Goal: Task Accomplishment & Management: Use online tool/utility

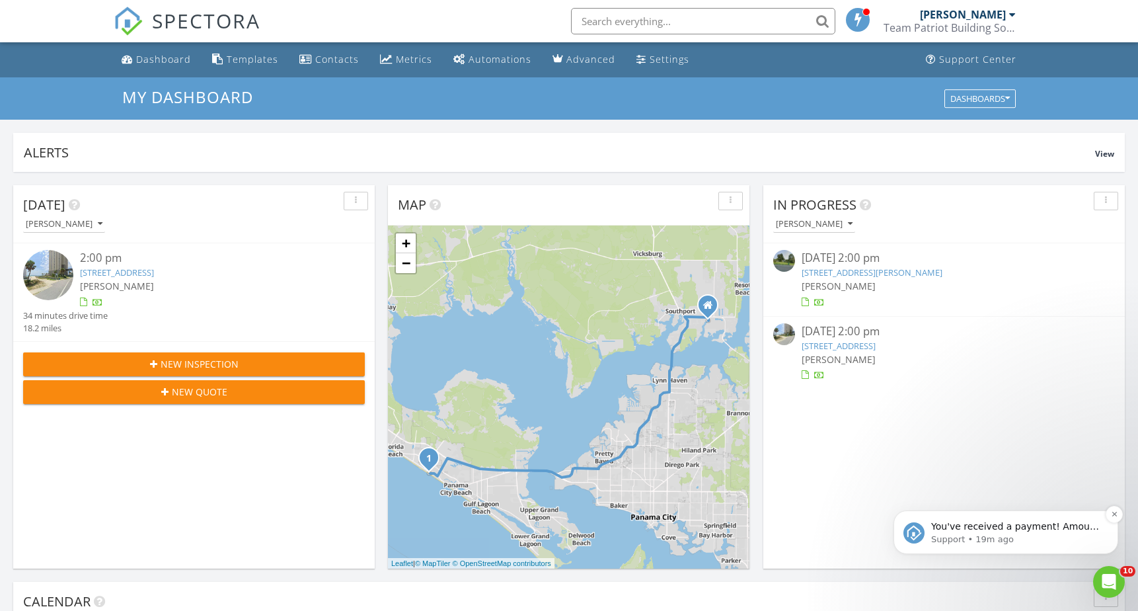
click at [1008, 523] on p "You've received a payment! Amount $500.00 Fee $0.00 Net $500.00 Transaction # p…" at bounding box center [1016, 526] width 171 height 13
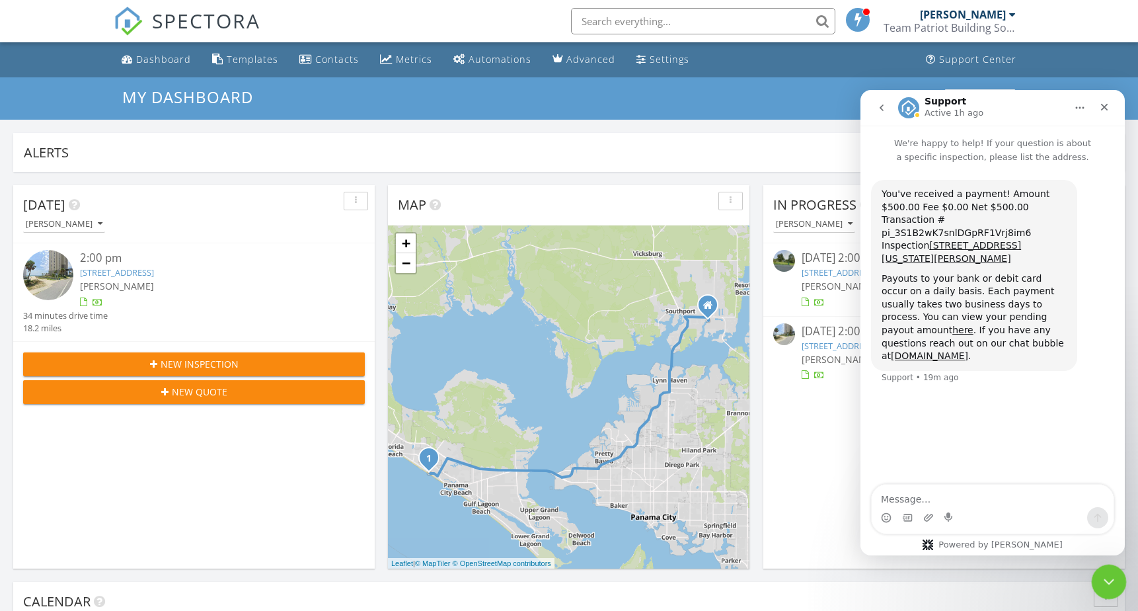
click at [1122, 576] on div "Close Intercom Messenger" at bounding box center [1107, 580] width 32 height 32
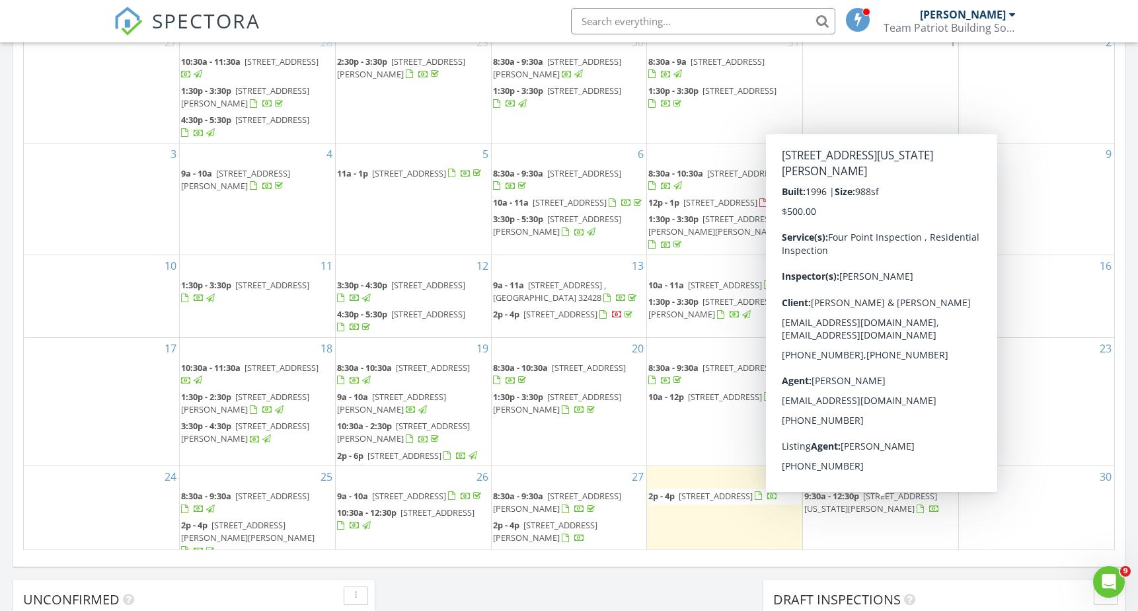
click at [888, 512] on span "76 W Point Washington Rd, Santa Rosa Beach 32459" at bounding box center [870, 502] width 133 height 24
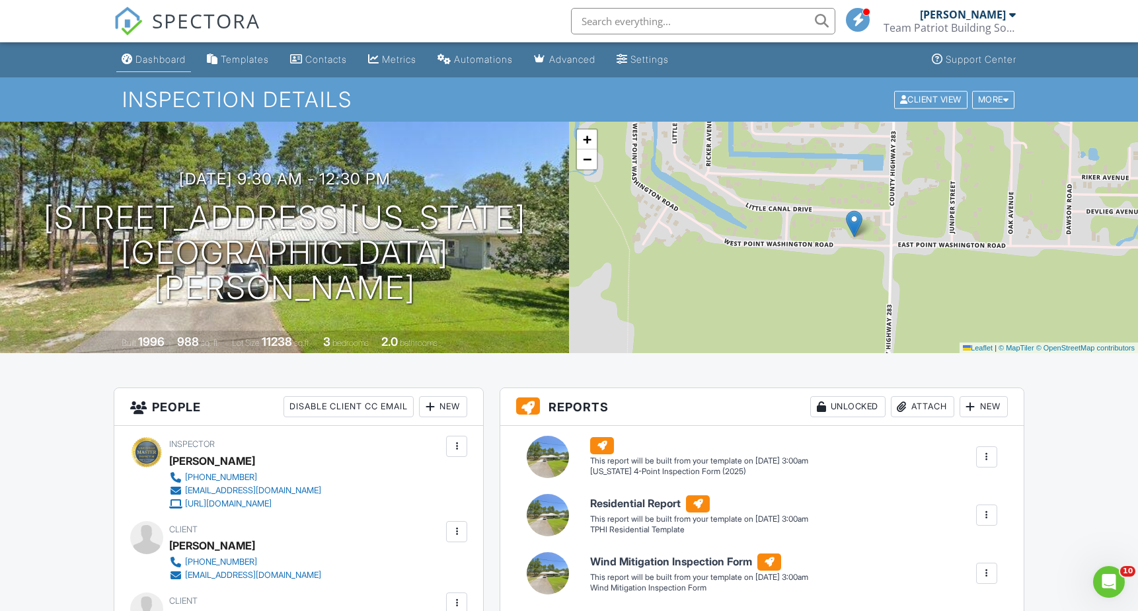
click at [149, 63] on div "Dashboard" at bounding box center [160, 59] width 50 height 11
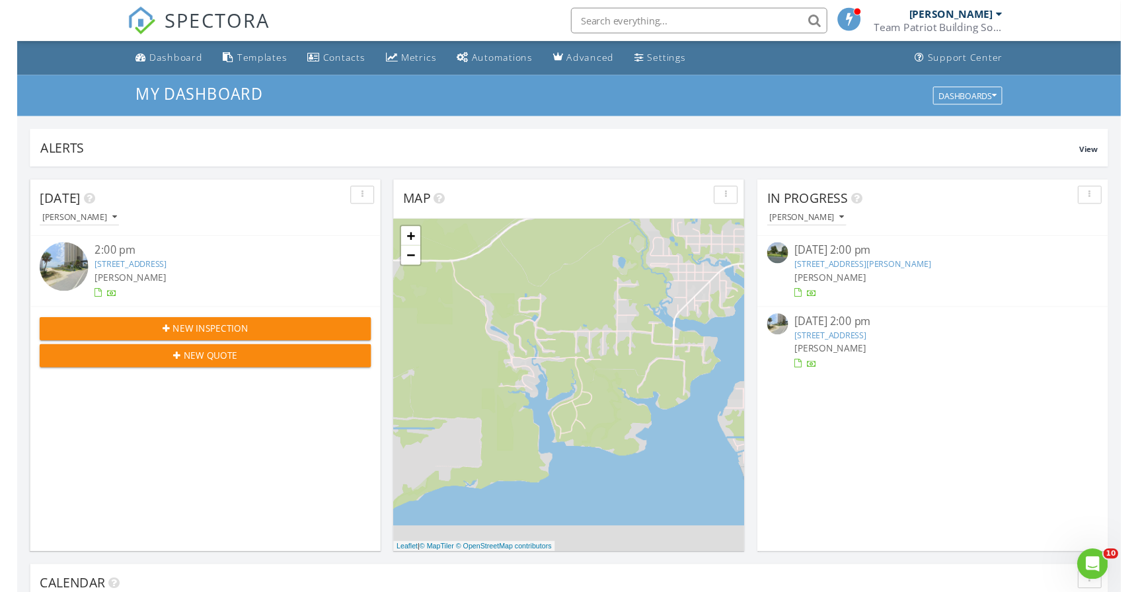
scroll to position [1204, 1139]
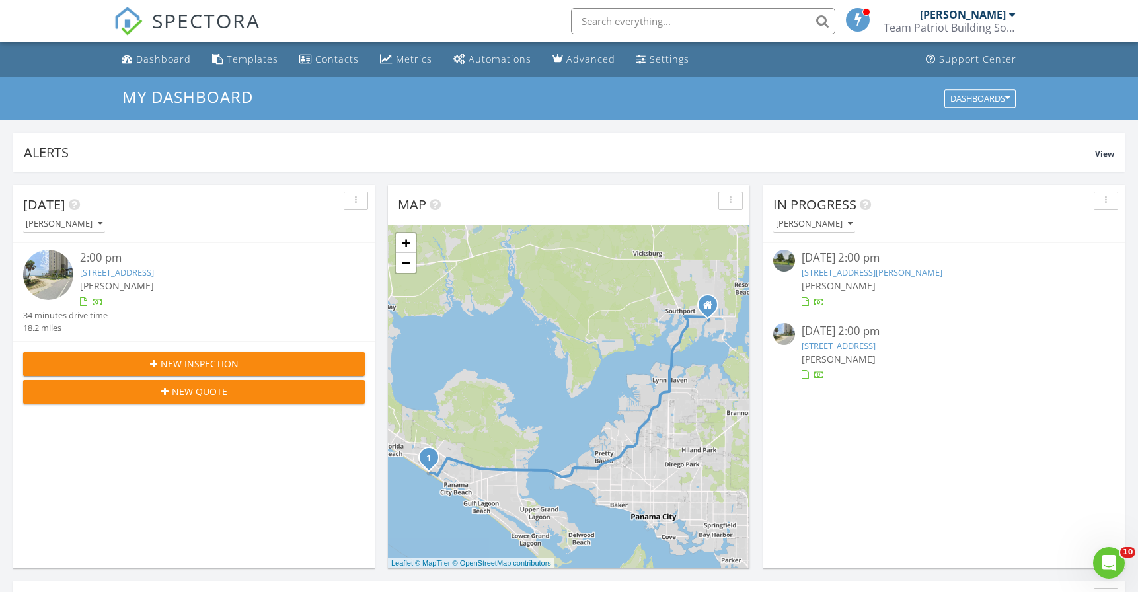
click at [618, 27] on input "text" at bounding box center [703, 21] width 264 height 26
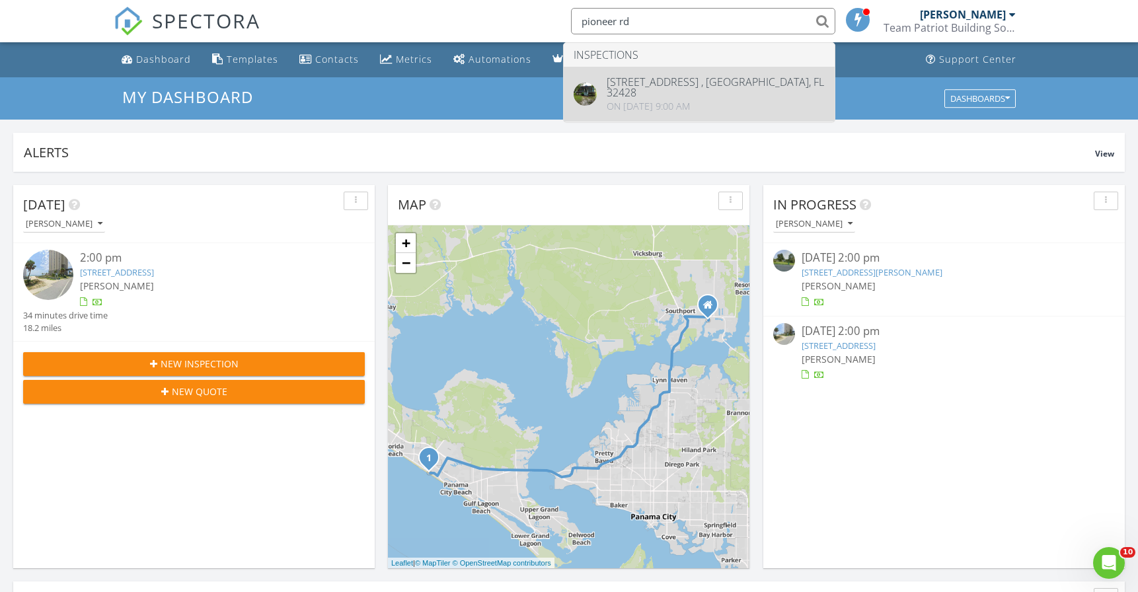
type input "pioneer rd"
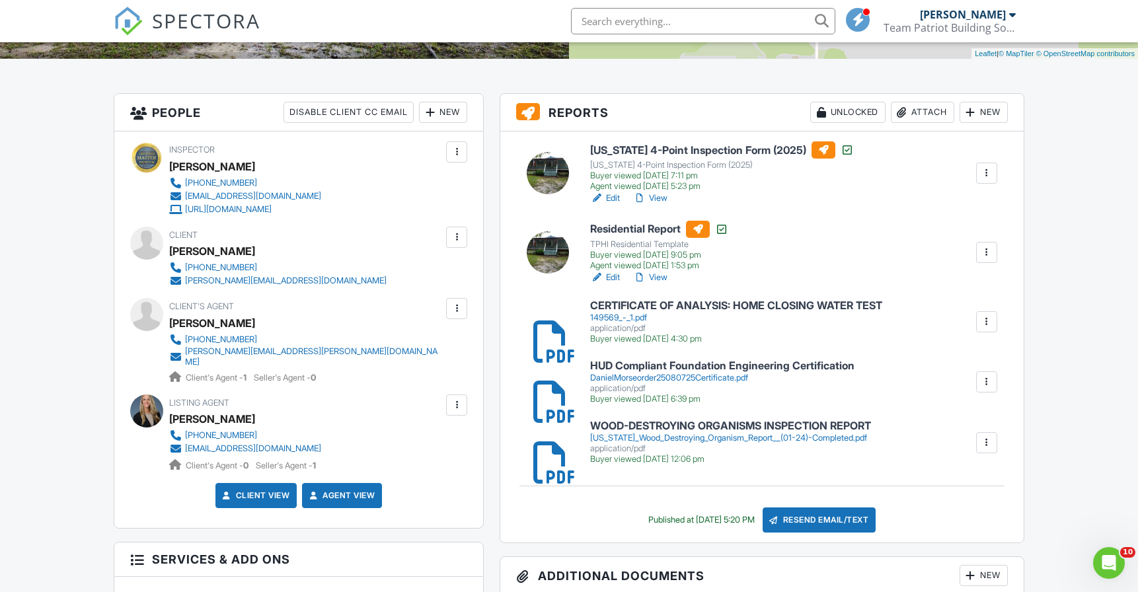
scroll to position [307, 0]
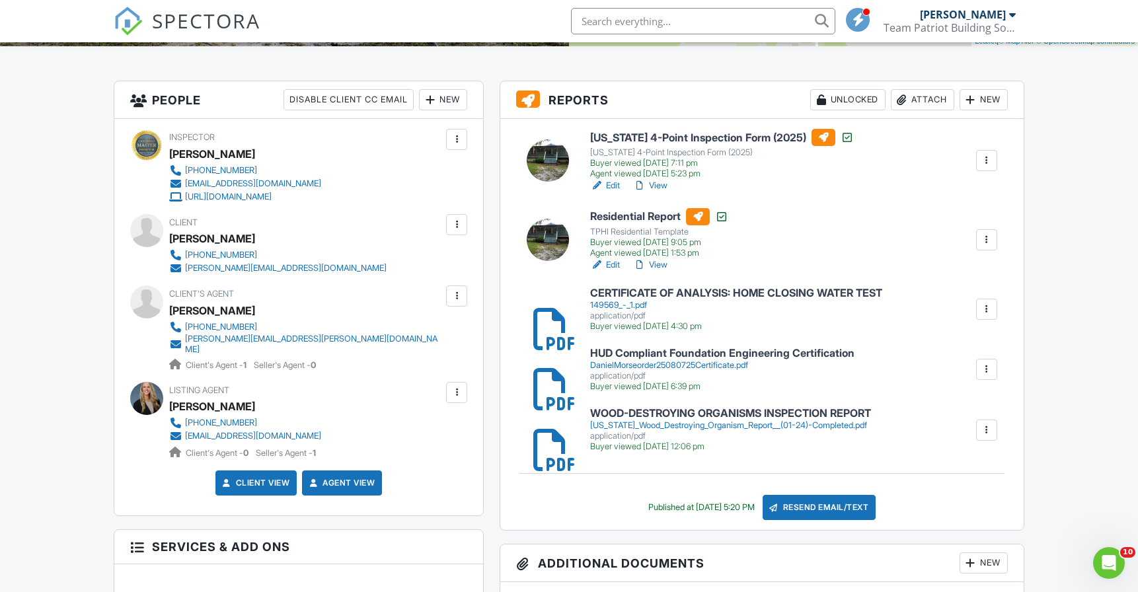
click at [621, 412] on h6 "WOOD-DESTROYING ORGANISMS INSPECTION REPORT" at bounding box center [730, 414] width 281 height 12
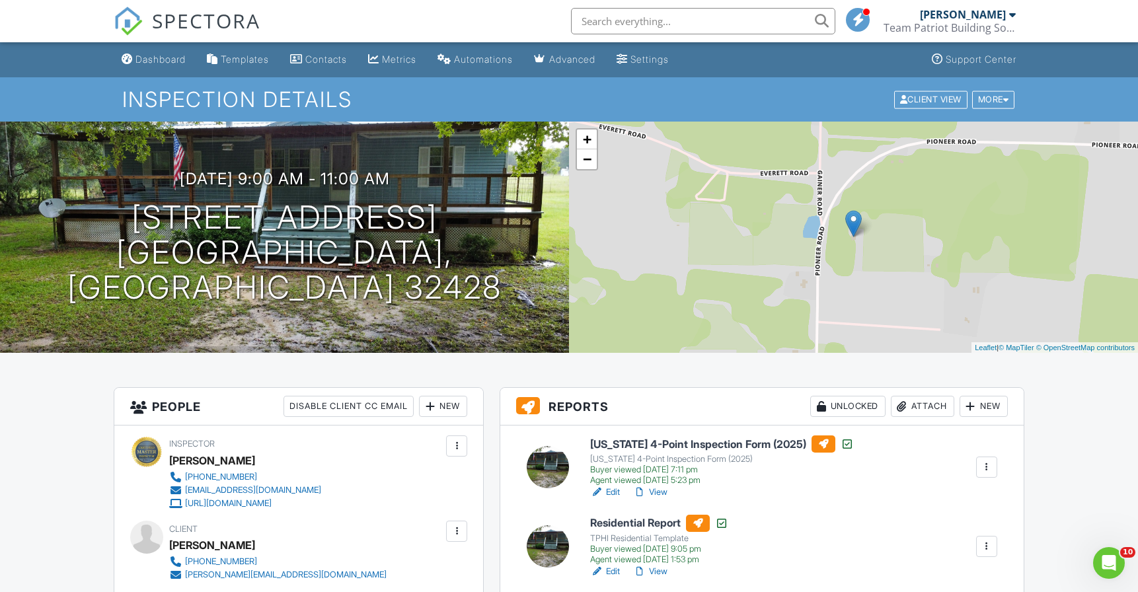
scroll to position [0, 0]
click at [194, 16] on span "SPECTORA" at bounding box center [206, 21] width 108 height 28
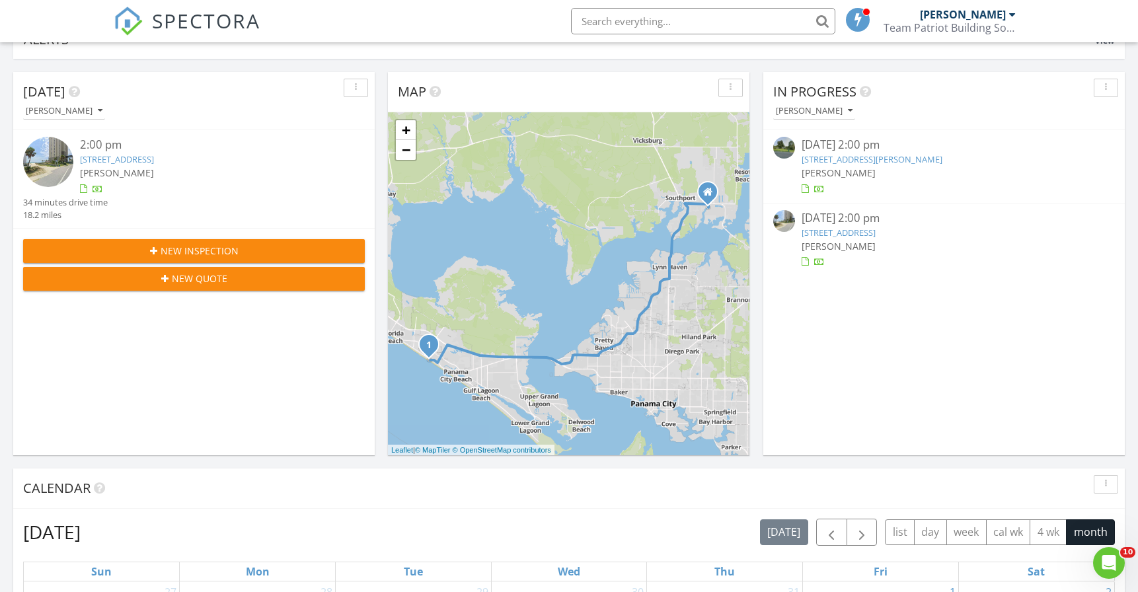
scroll to position [108, 0]
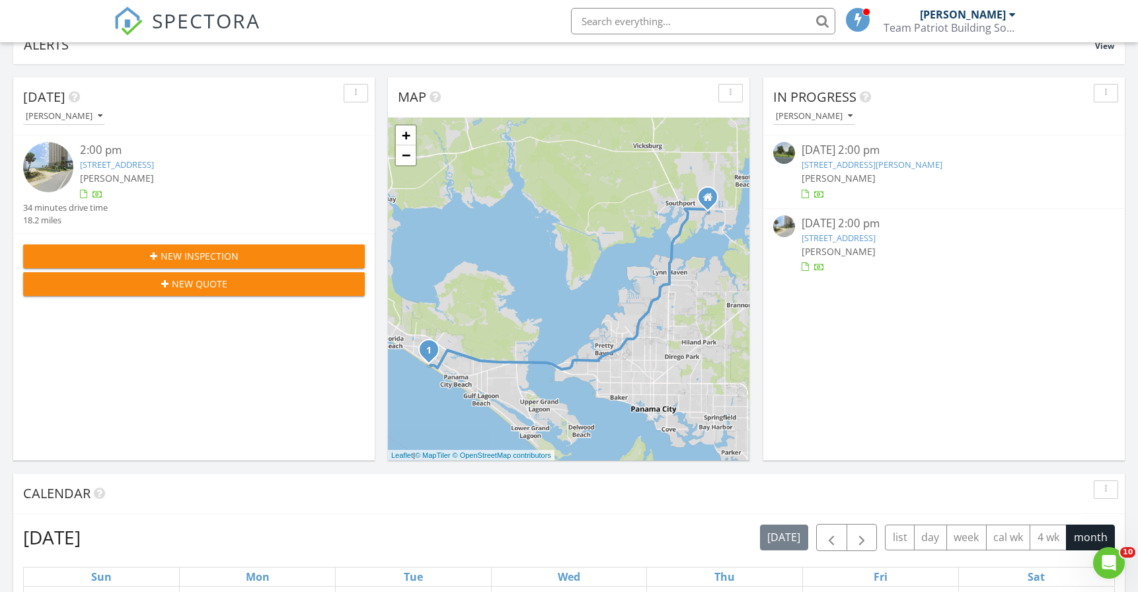
click at [831, 169] on link "[STREET_ADDRESS][PERSON_NAME]" at bounding box center [872, 165] width 141 height 12
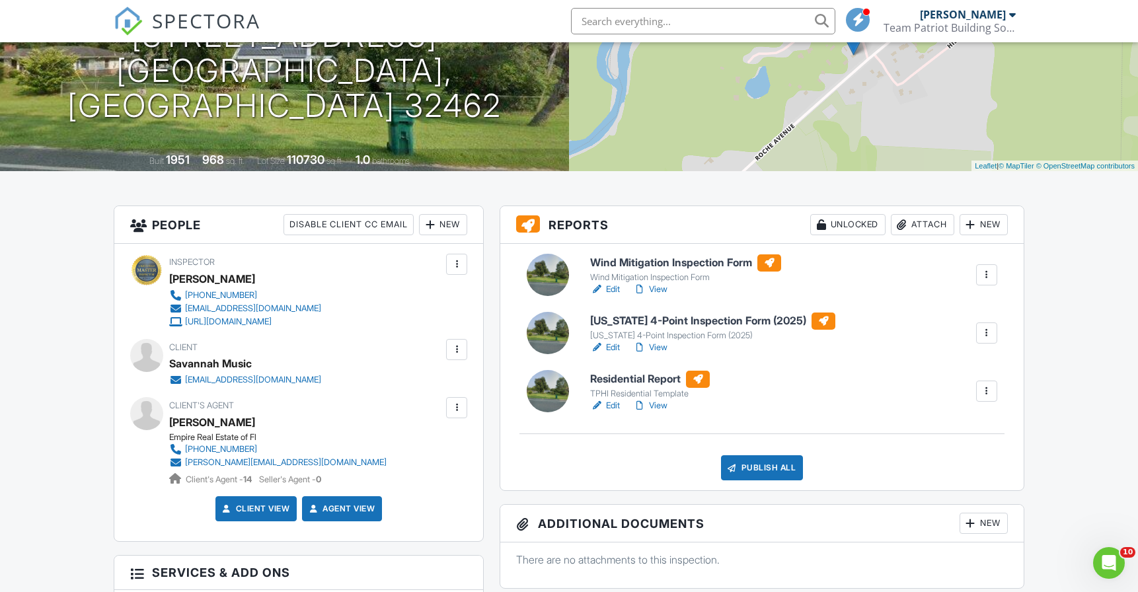
scroll to position [179, 0]
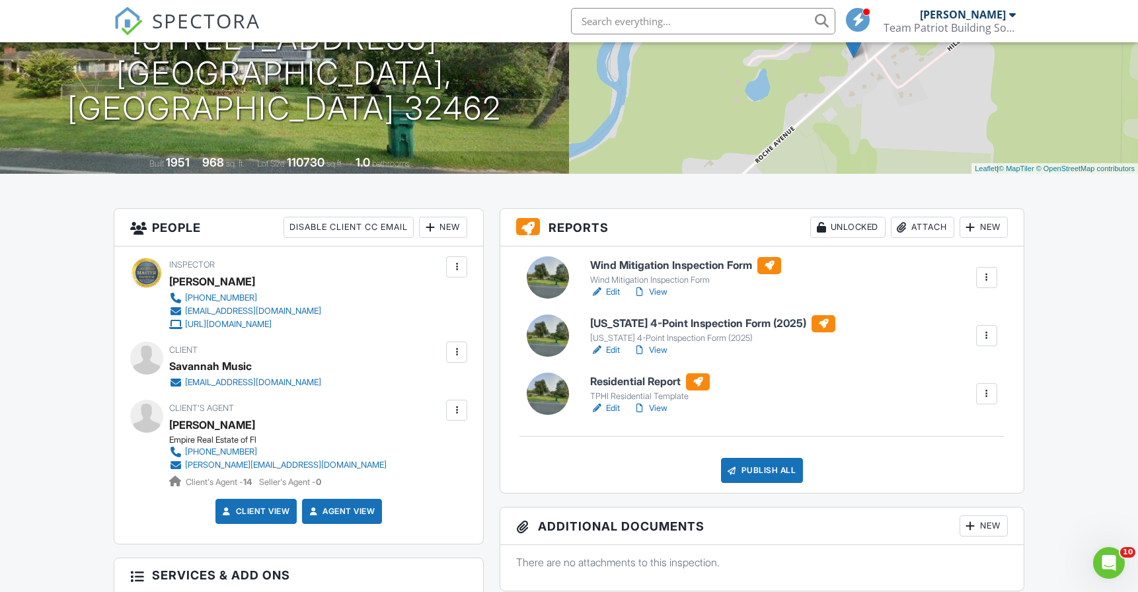
click at [925, 226] on div "Attach" at bounding box center [922, 227] width 63 height 21
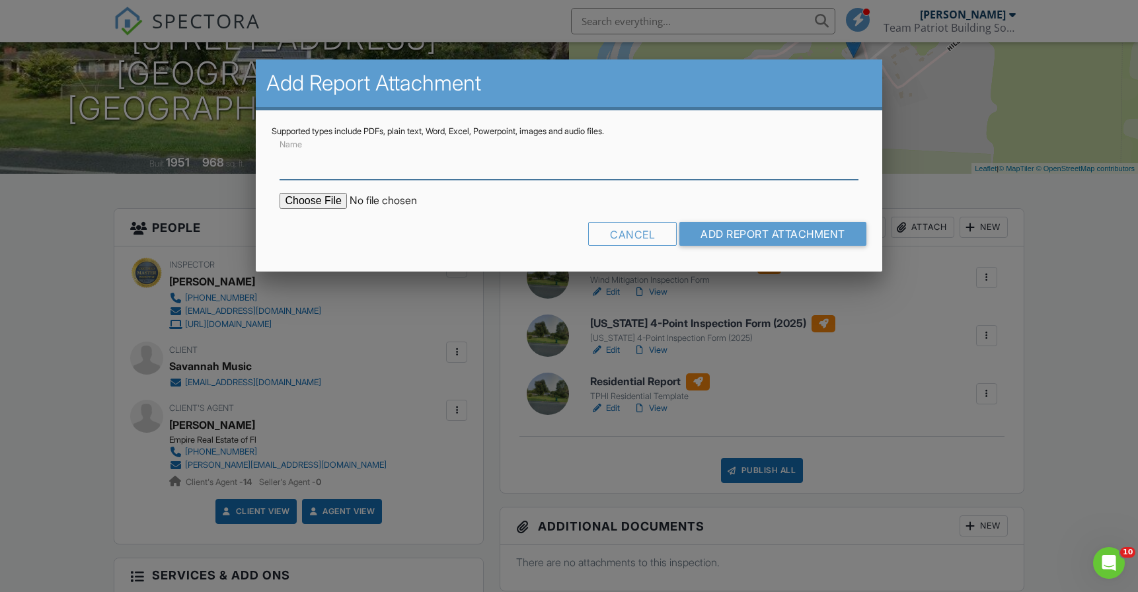
paste input "WOOD-DESTROYING ORGANISMS INSPECTION REPORT"
type input "WOOD-DESTROYING ORGANISMS INSPECTION REPORT"
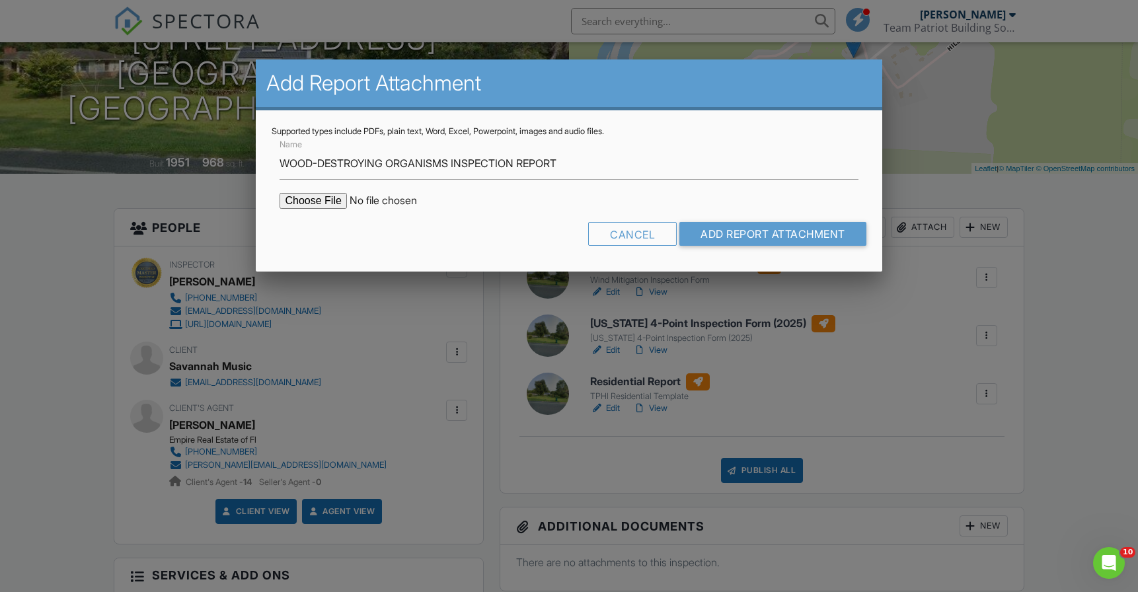
click at [328, 202] on input "file" at bounding box center [392, 201] width 225 height 16
type input "C:\fakepath\Florida Wood Destroying Organism Report (01-24)-Completed.pdf"
click at [755, 233] on input "Add Report Attachment" at bounding box center [772, 234] width 187 height 24
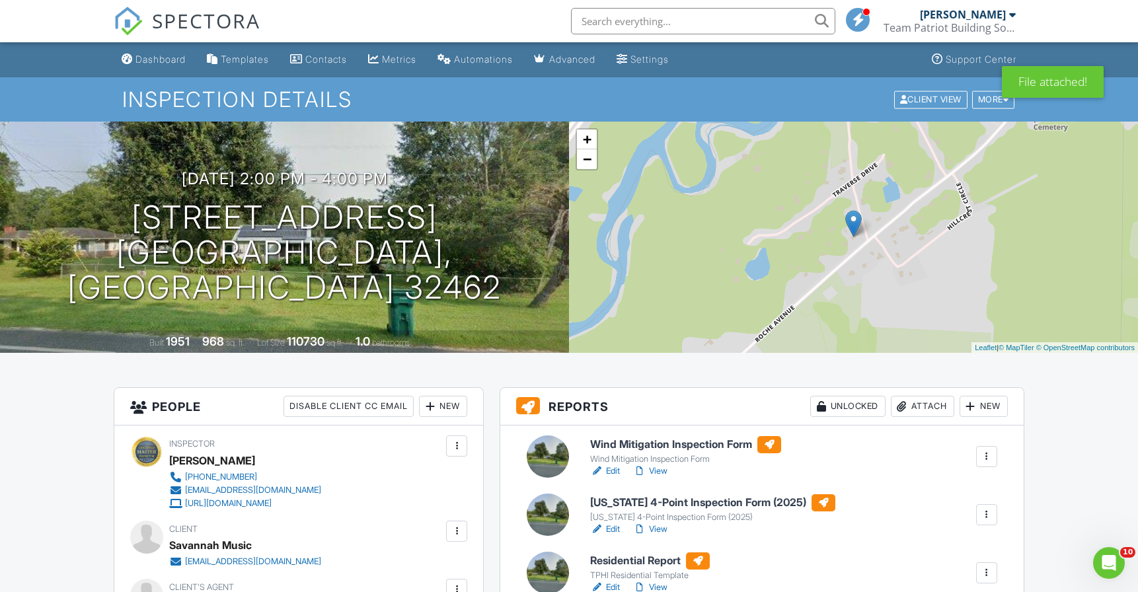
click at [695, 22] on input "text" at bounding box center [703, 21] width 264 height 26
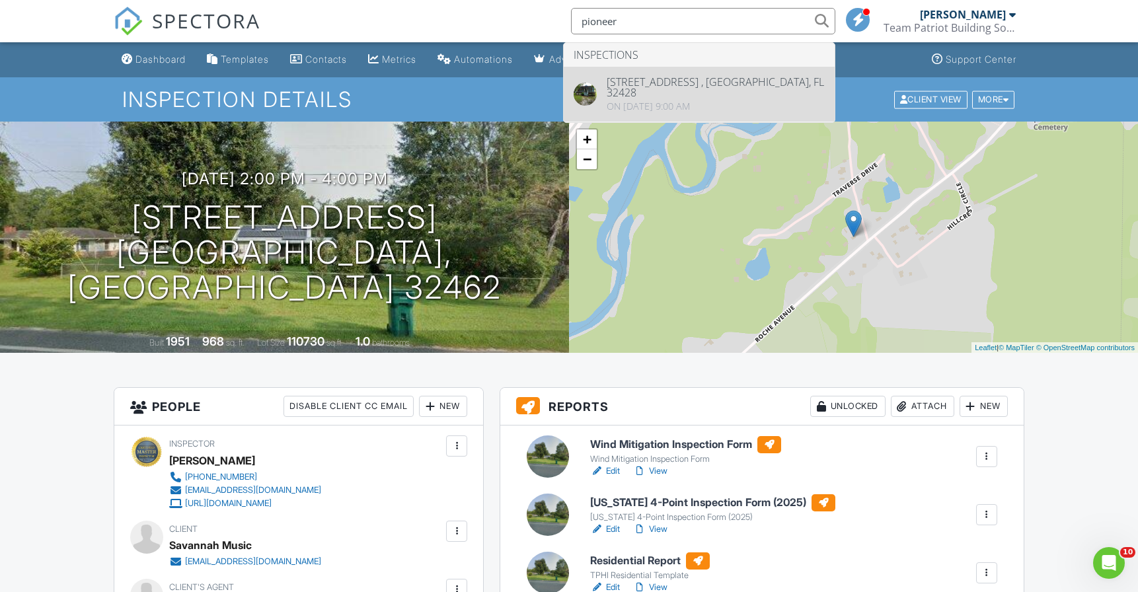
type input "pioneer"
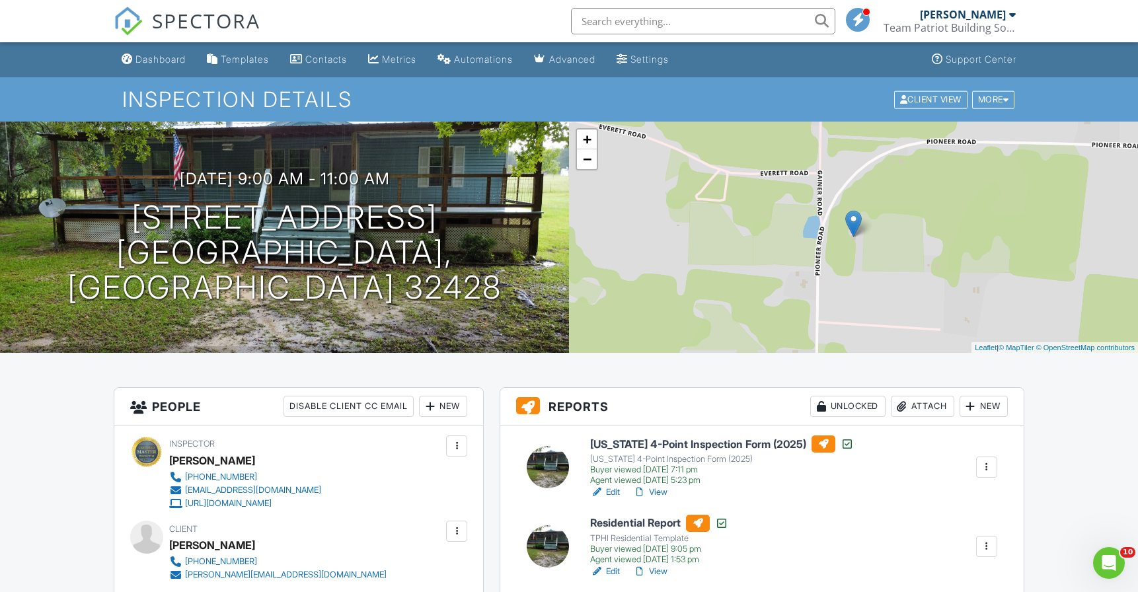
click at [403, 15] on div "SPECTORA [PERSON_NAME] Team Patriot Building Solutions Role: Inspector Change R…" at bounding box center [569, 21] width 911 height 42
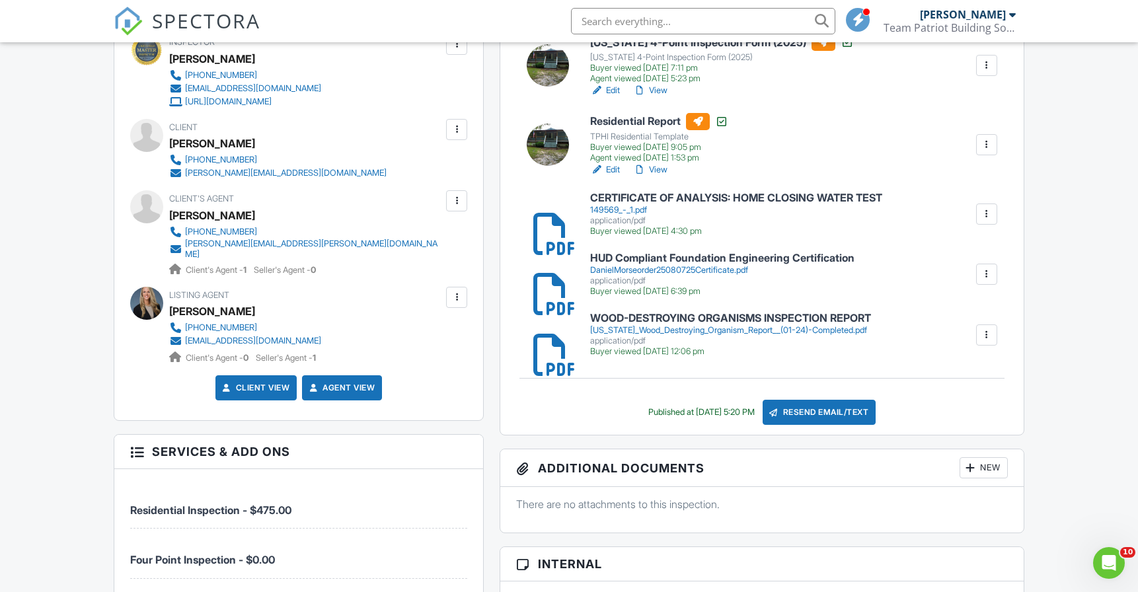
scroll to position [325, 0]
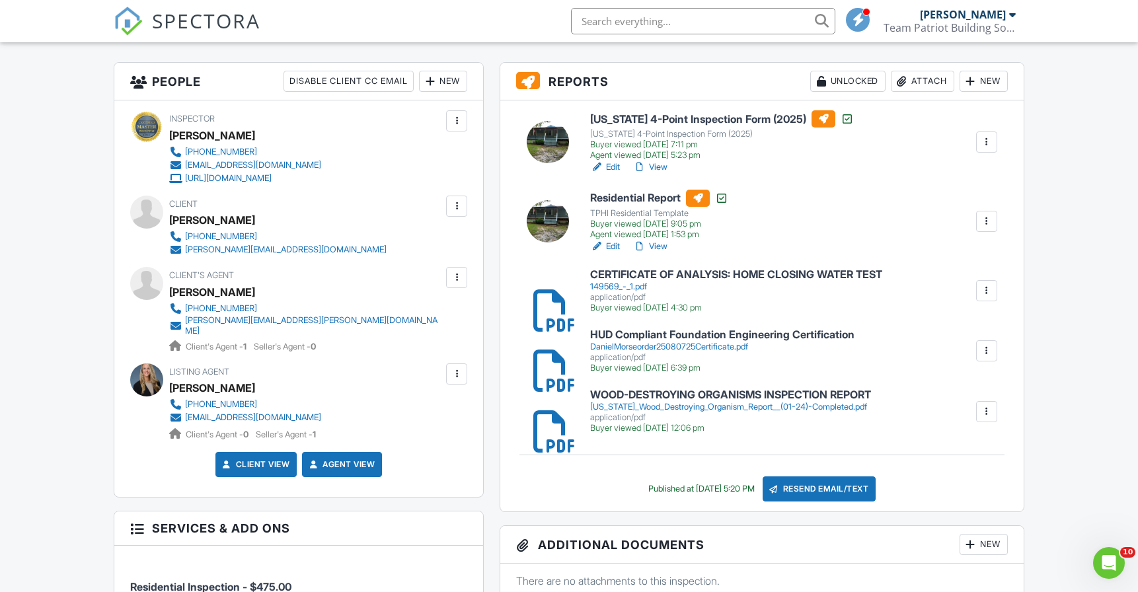
click at [661, 391] on h6 "WOOD-DESTROYING ORGANISMS INSPECTION REPORT" at bounding box center [730, 395] width 281 height 12
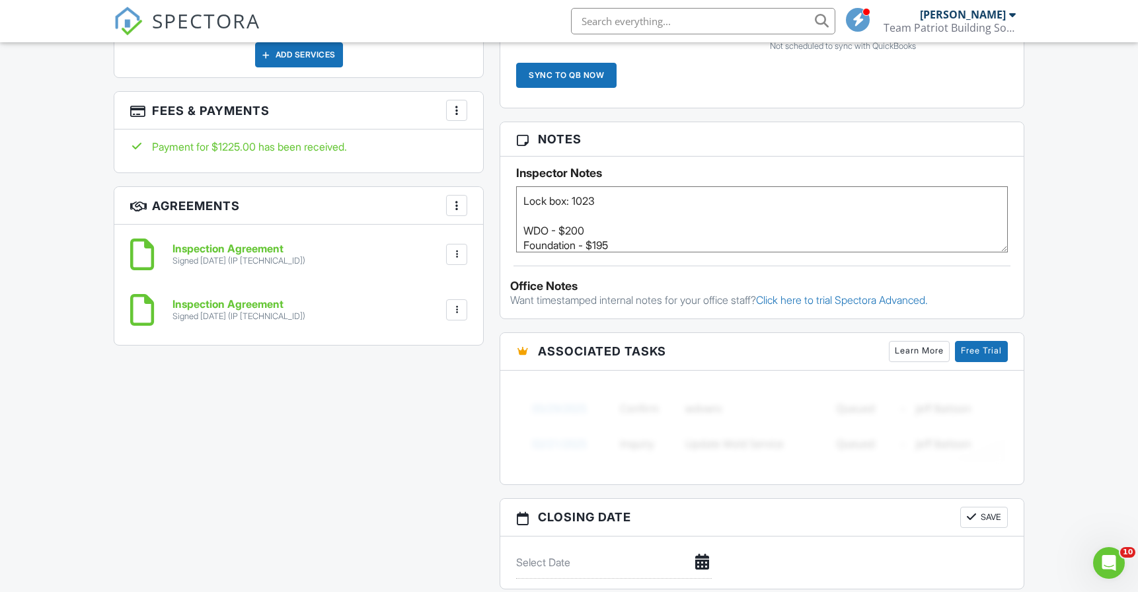
scroll to position [0, 0]
